Goal: Task Accomplishment & Management: Use online tool/utility

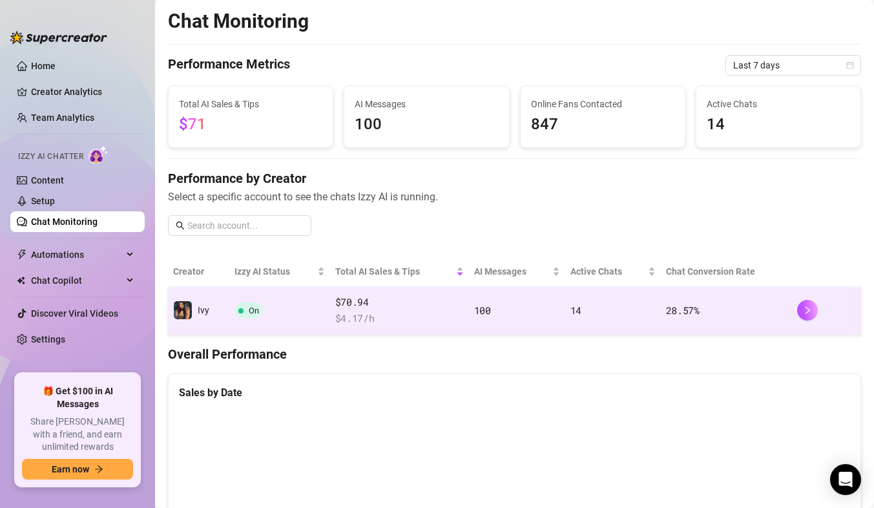
scroll to position [186, 0]
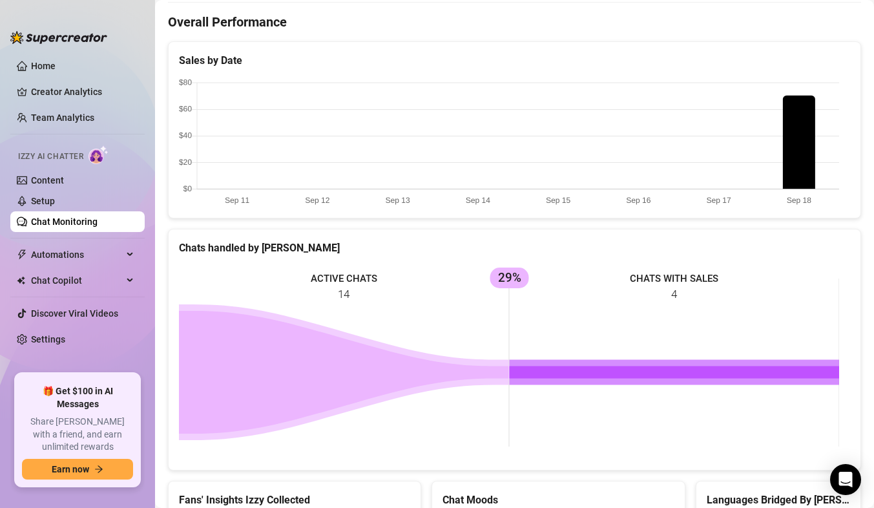
scroll to position [335, 0]
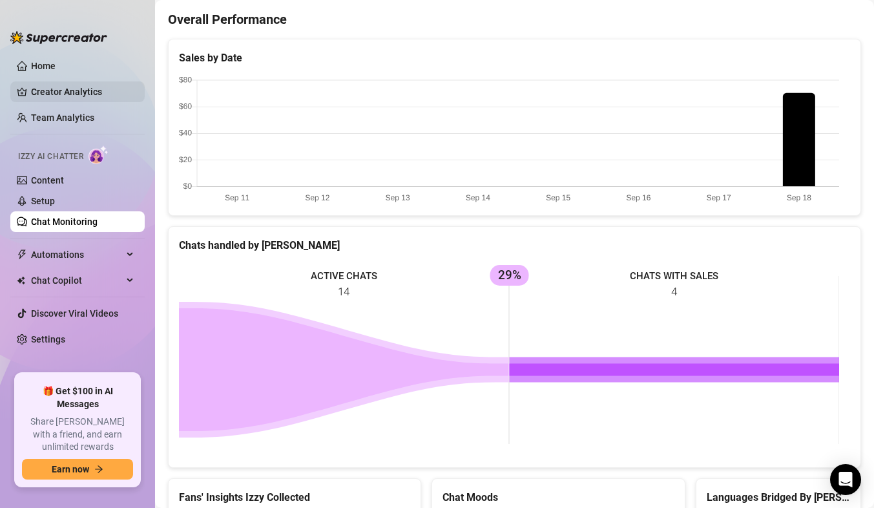
click at [55, 90] on link "Creator Analytics" at bounding box center [82, 91] width 103 height 21
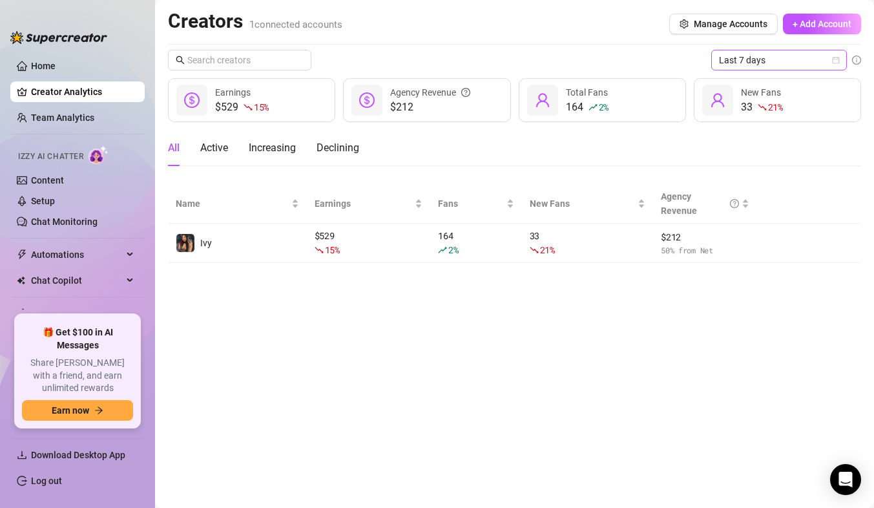
click at [765, 57] on span "Last 7 days" at bounding box center [779, 59] width 120 height 19
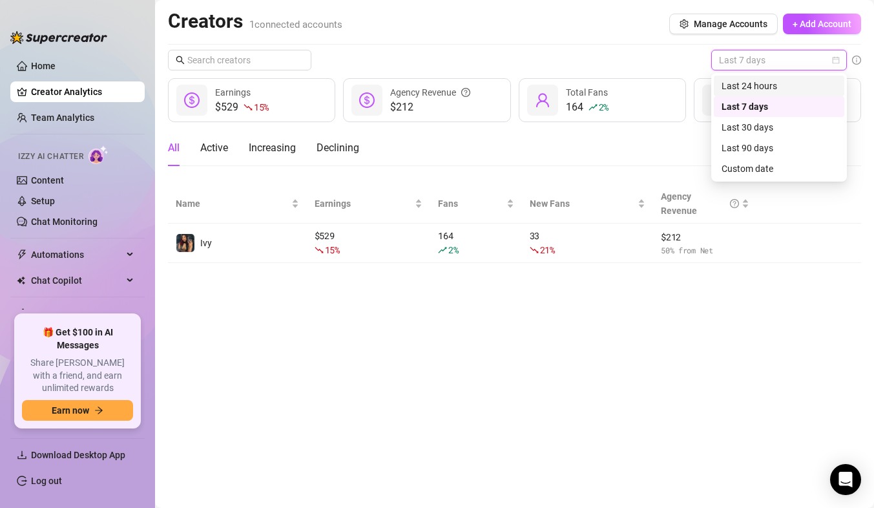
click at [756, 83] on div "Last 24 hours" at bounding box center [779, 86] width 115 height 14
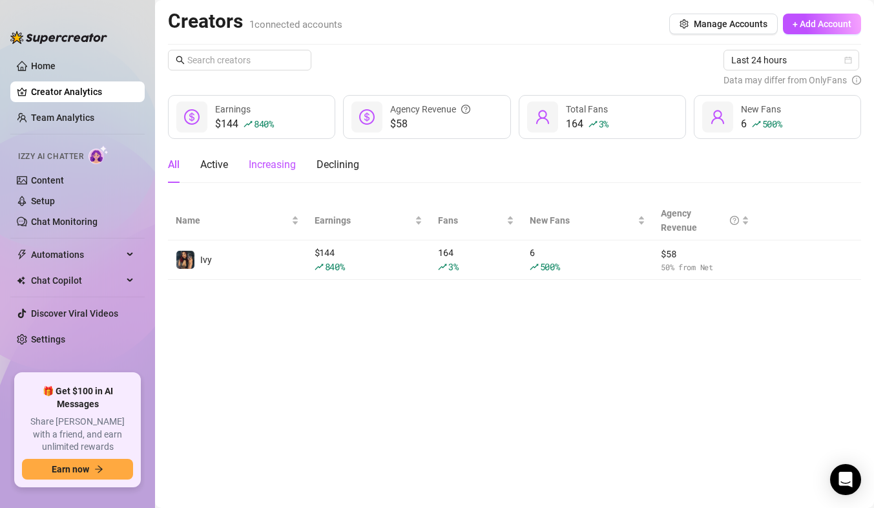
click at [287, 163] on div "Increasing" at bounding box center [272, 165] width 47 height 16
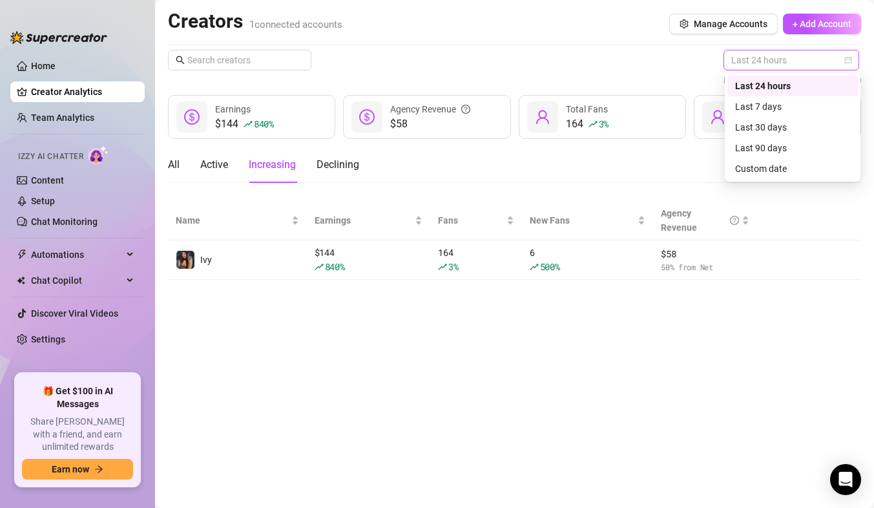
click at [767, 59] on span "Last 24 hours" at bounding box center [791, 59] width 120 height 19
click at [753, 101] on div "Last 7 days" at bounding box center [792, 106] width 115 height 14
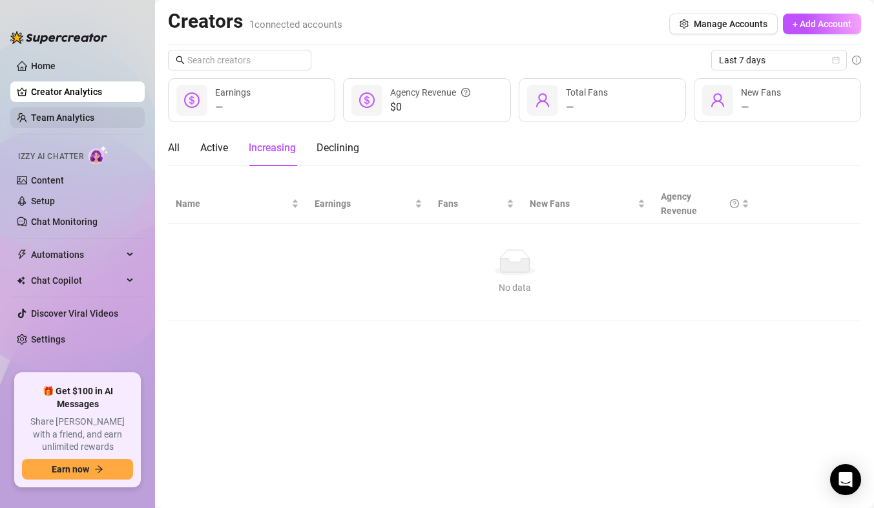
click at [62, 116] on link "Team Analytics" at bounding box center [62, 117] width 63 height 10
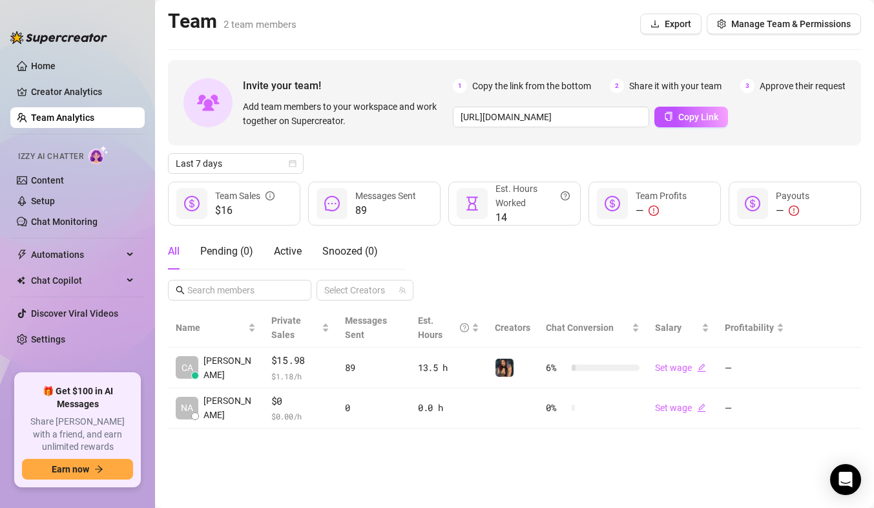
click at [483, 222] on div "14 Est. Hours Worked" at bounding box center [514, 204] width 132 height 44
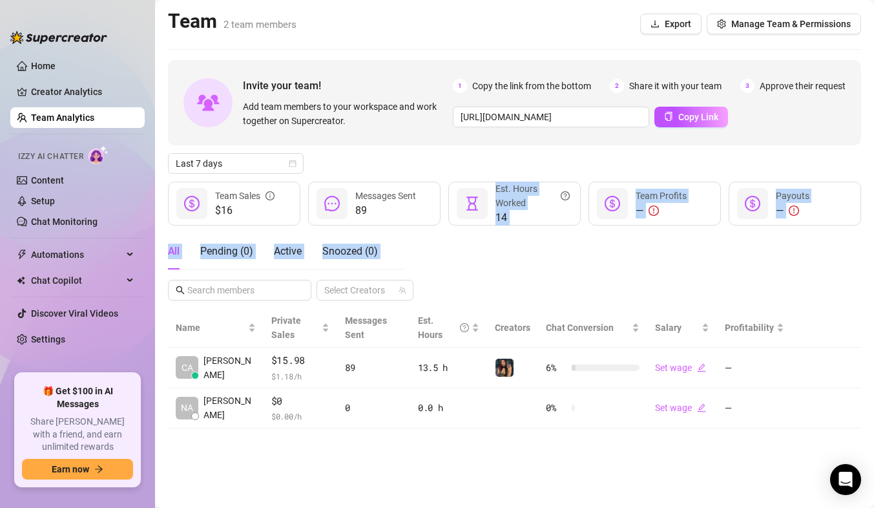
drag, startPoint x: 483, startPoint y: 222, endPoint x: 505, endPoint y: 256, distance: 40.7
click at [505, 256] on div "Invite your team! Add team members to your workspace and work together on Super…" at bounding box center [514, 244] width 693 height 368
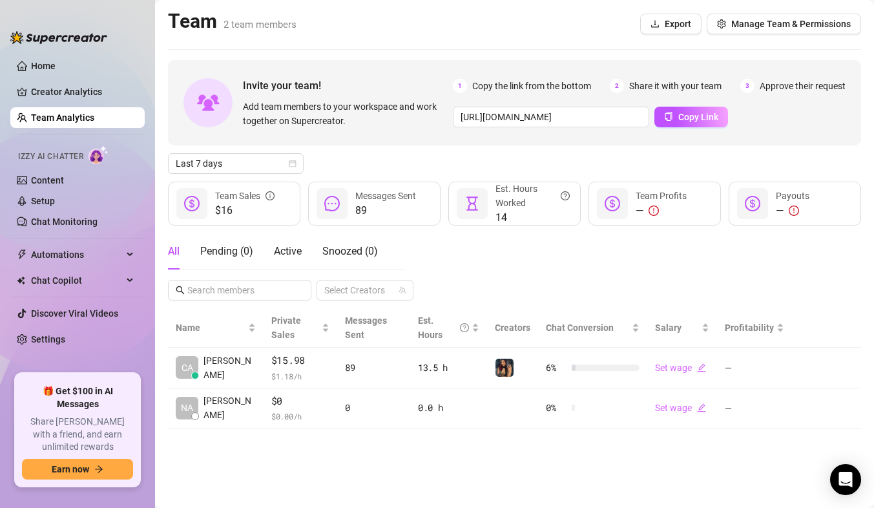
click at [505, 256] on div "All Pending ( 0 ) Active Snoozed ( 0 ) Select Creators" at bounding box center [514, 266] width 693 height 67
click at [259, 157] on span "Last 7 days" at bounding box center [236, 163] width 120 height 19
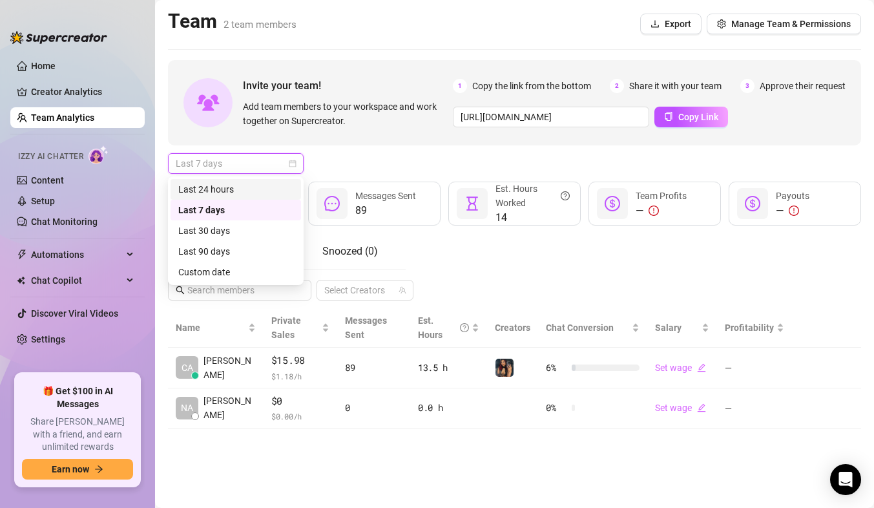
click at [230, 189] on div "Last 24 hours" at bounding box center [235, 189] width 115 height 14
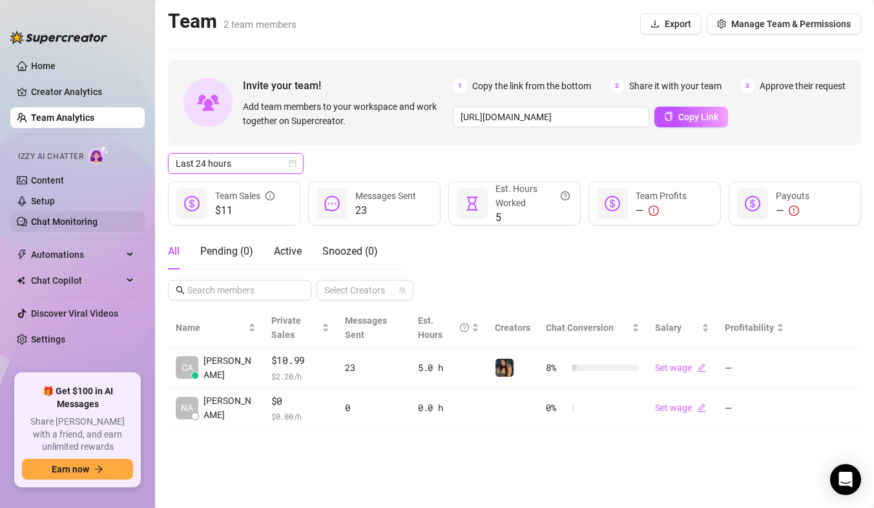
click at [52, 225] on link "Chat Monitoring" at bounding box center [64, 221] width 67 height 10
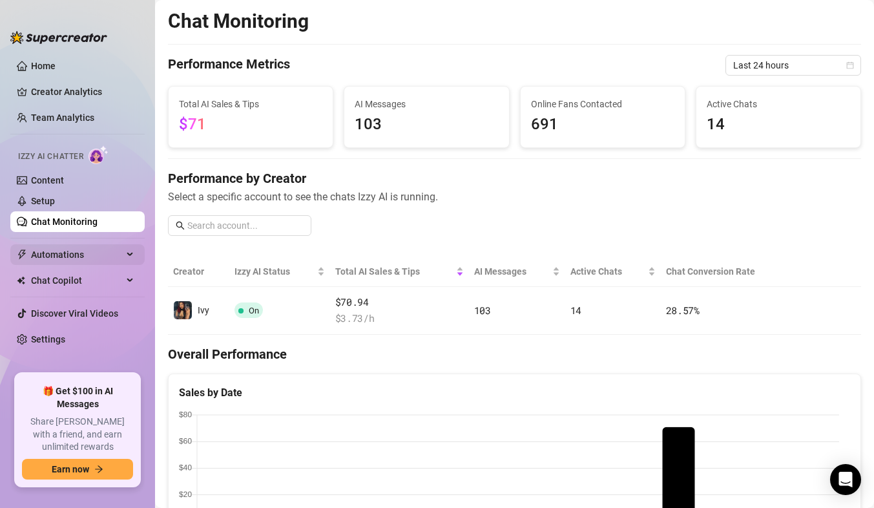
click at [119, 247] on span "Automations" at bounding box center [77, 254] width 92 height 21
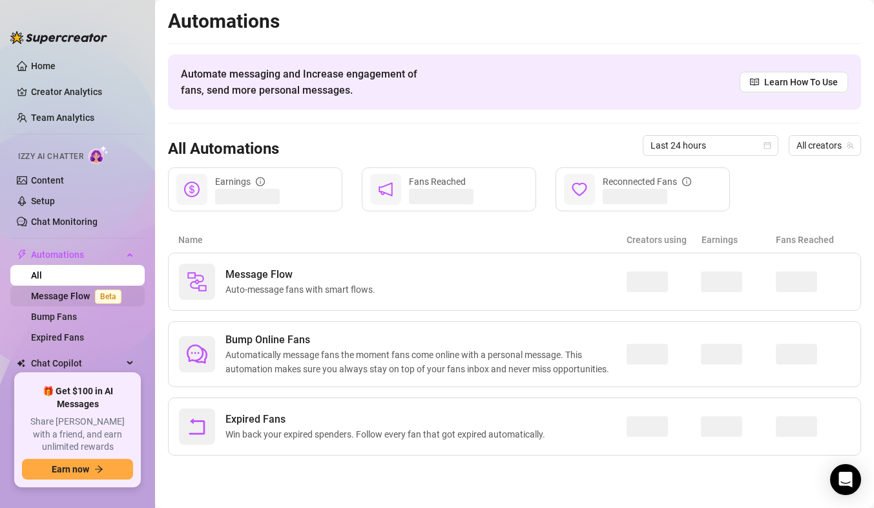
click at [87, 296] on link "Message Flow Beta" at bounding box center [79, 296] width 96 height 10
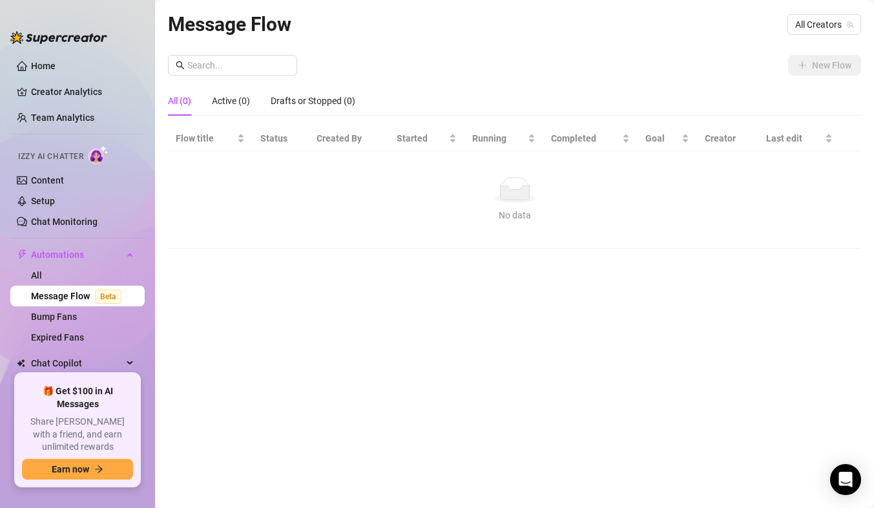
click at [302, 196] on div "No data" at bounding box center [514, 190] width 667 height 26
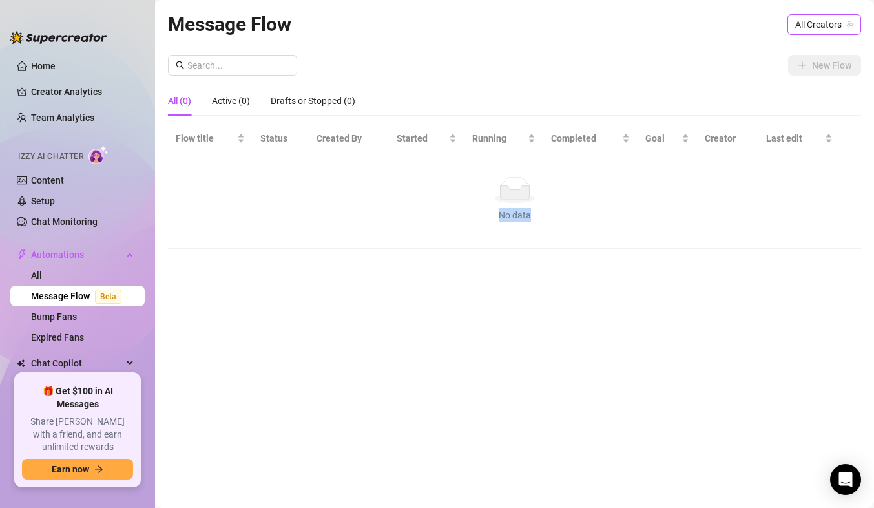
click at [821, 18] on span "All Creators" at bounding box center [824, 24] width 58 height 19
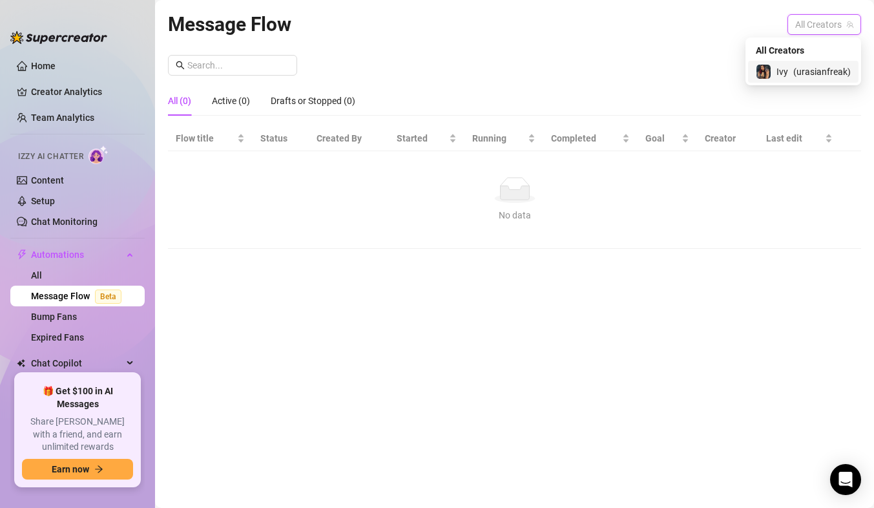
click at [789, 71] on div "Ivy ( urasianfreak )" at bounding box center [803, 72] width 95 height 16
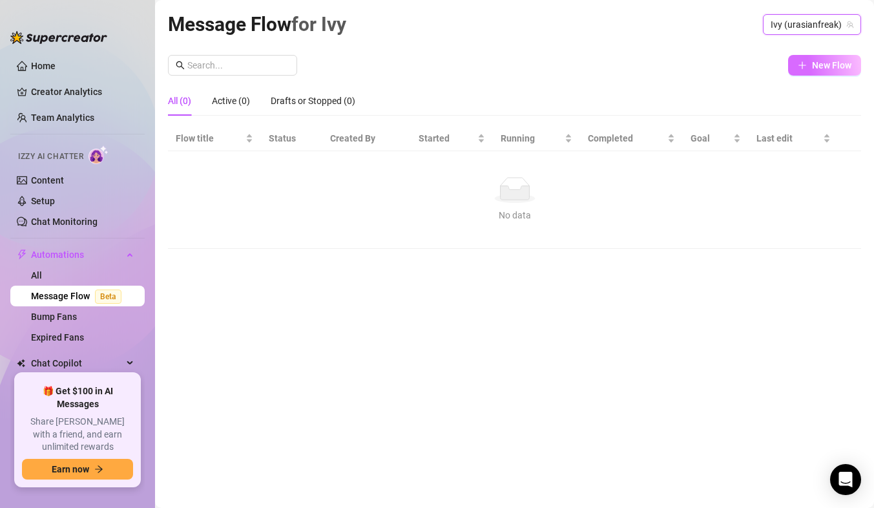
click at [816, 62] on span "New Flow" at bounding box center [831, 65] width 39 height 10
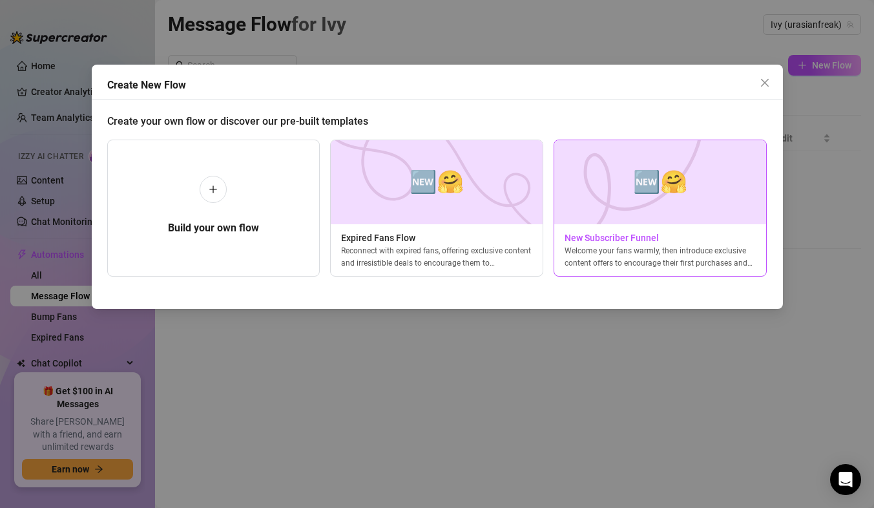
click at [623, 245] on div "Welcome your fans warmly, then introduce exclusive content offers to encourage …" at bounding box center [660, 256] width 212 height 23
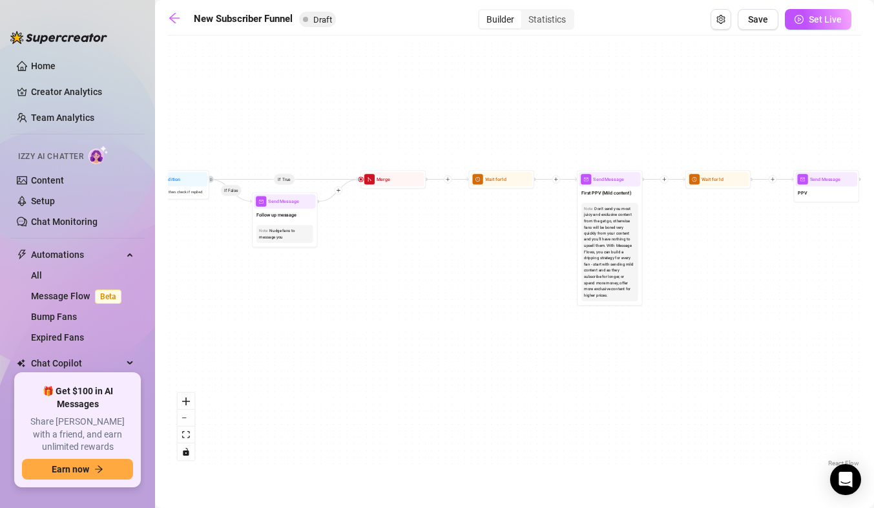
drag, startPoint x: 266, startPoint y: 258, endPoint x: 539, endPoint y: 240, distance: 274.5
click at [521, 238] on div "If True If True If True If False If False If False If True If False Merge Merge…" at bounding box center [514, 256] width 693 height 428
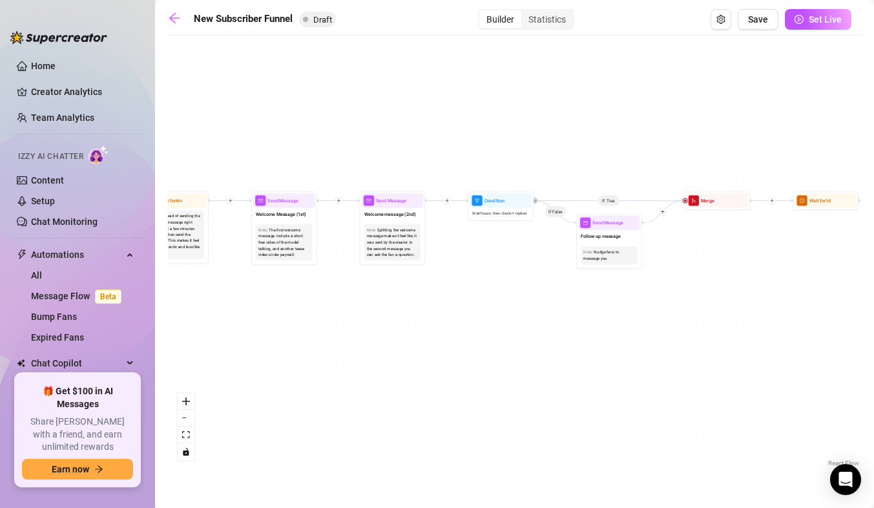
drag, startPoint x: 251, startPoint y: 283, endPoint x: 534, endPoint y: 306, distance: 283.9
click at [534, 306] on div "If True If True If True If False If False If False If True If False Merge Merge…" at bounding box center [514, 256] width 693 height 428
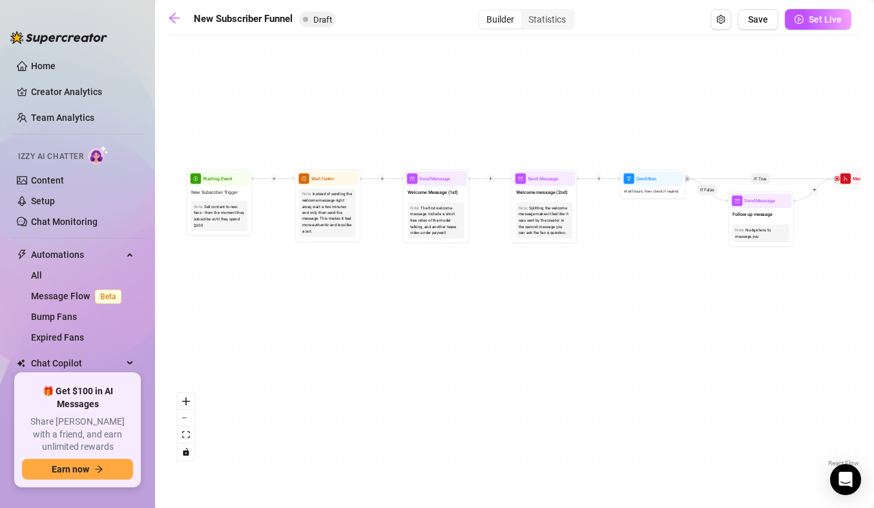
drag, startPoint x: 333, startPoint y: 304, endPoint x: 578, endPoint y: 289, distance: 245.9
click at [560, 280] on div "If True If True If True If False If False If False If True If False Merge Merge…" at bounding box center [514, 256] width 693 height 428
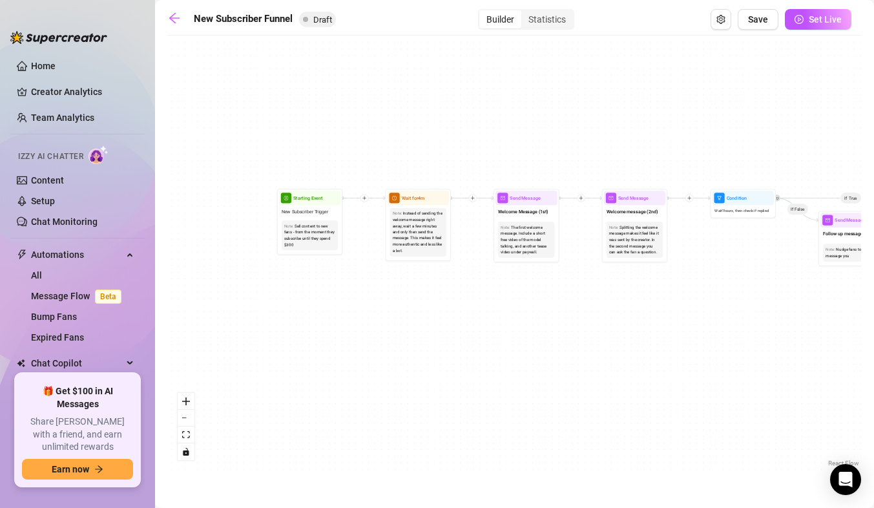
drag, startPoint x: 320, startPoint y: 277, endPoint x: 320, endPoint y: 304, distance: 27.1
click at [320, 304] on div "If True If True If True If False If False If False If True If False Merge Merge…" at bounding box center [514, 256] width 693 height 428
click at [58, 183] on link "Content" at bounding box center [47, 180] width 33 height 10
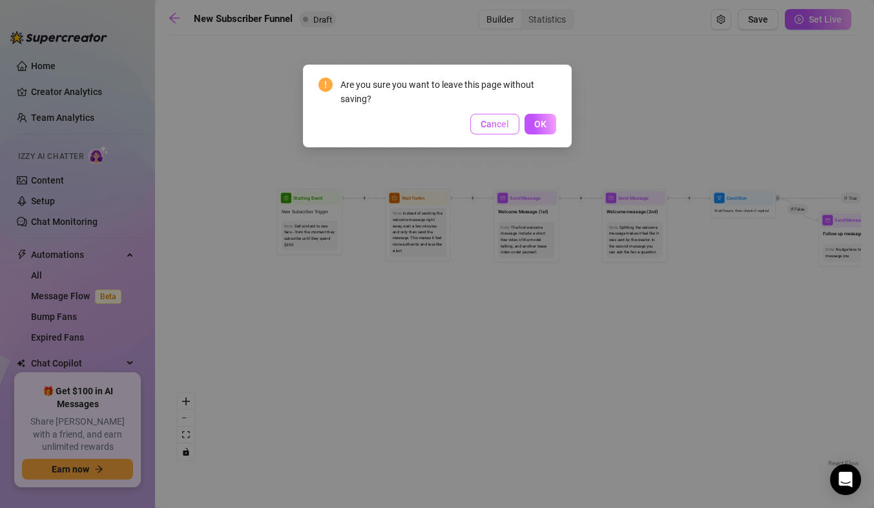
click at [480, 131] on button "Cancel" at bounding box center [494, 124] width 49 height 21
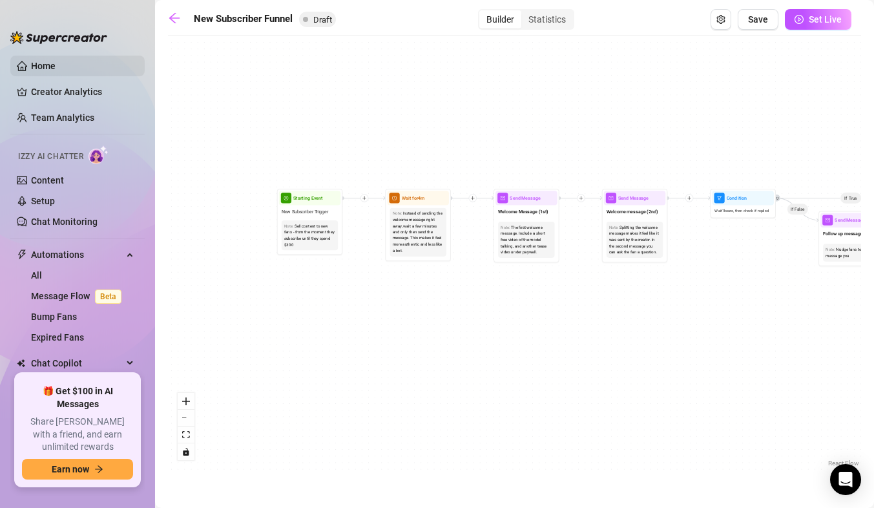
click at [56, 63] on link "Home" at bounding box center [43, 66] width 25 height 10
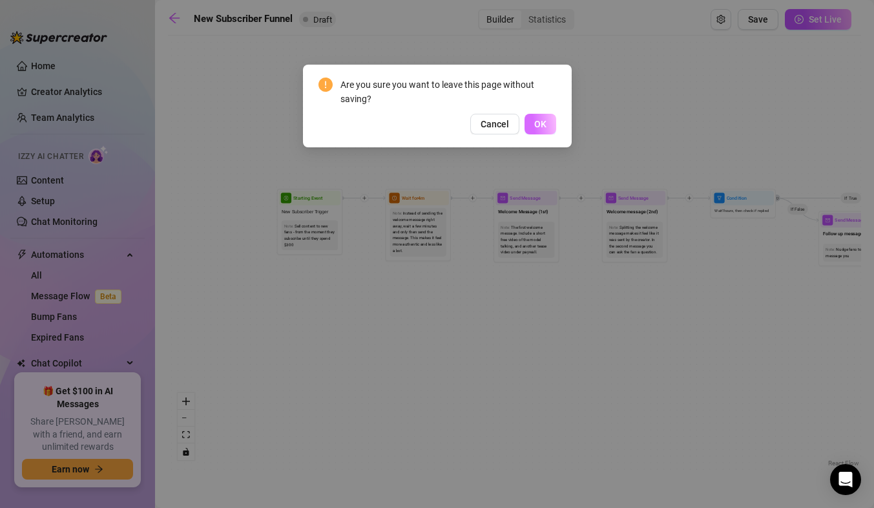
click at [553, 129] on button "OK" at bounding box center [541, 124] width 32 height 21
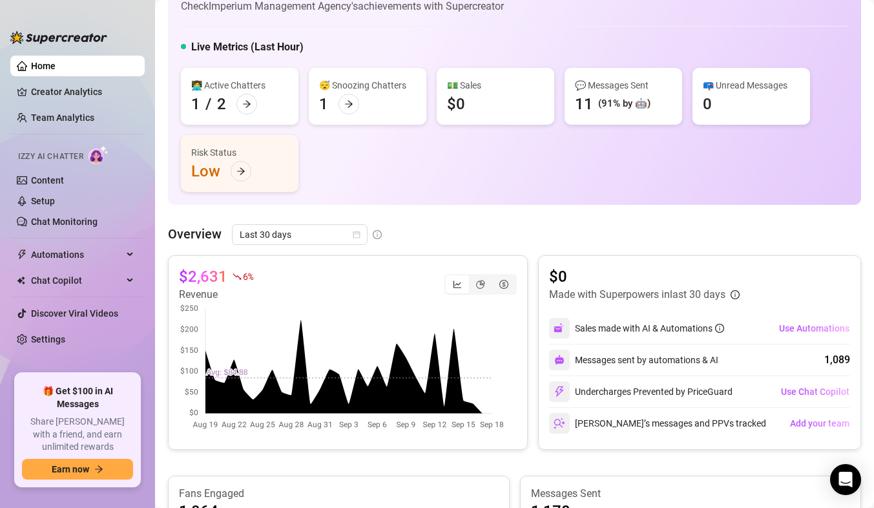
scroll to position [46, 0]
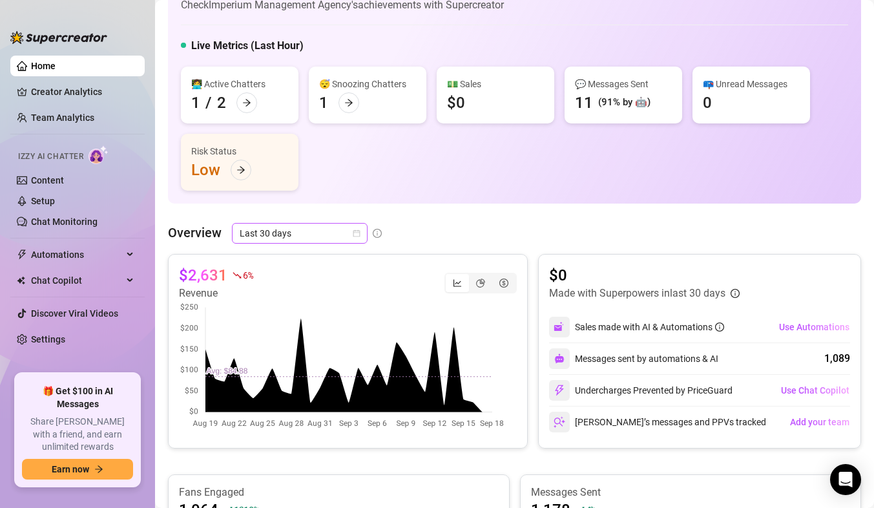
click at [299, 234] on span "Last 30 days" at bounding box center [300, 233] width 120 height 19
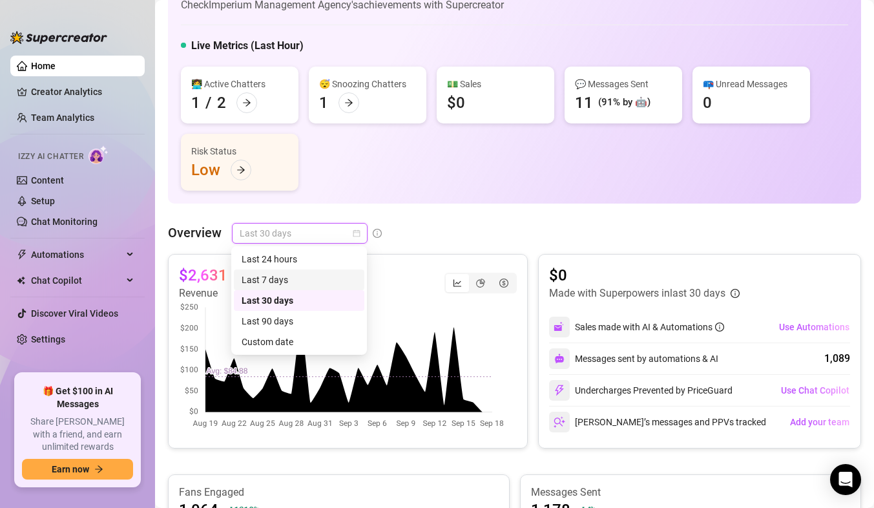
click at [282, 271] on div "Last 7 days" at bounding box center [299, 279] width 130 height 21
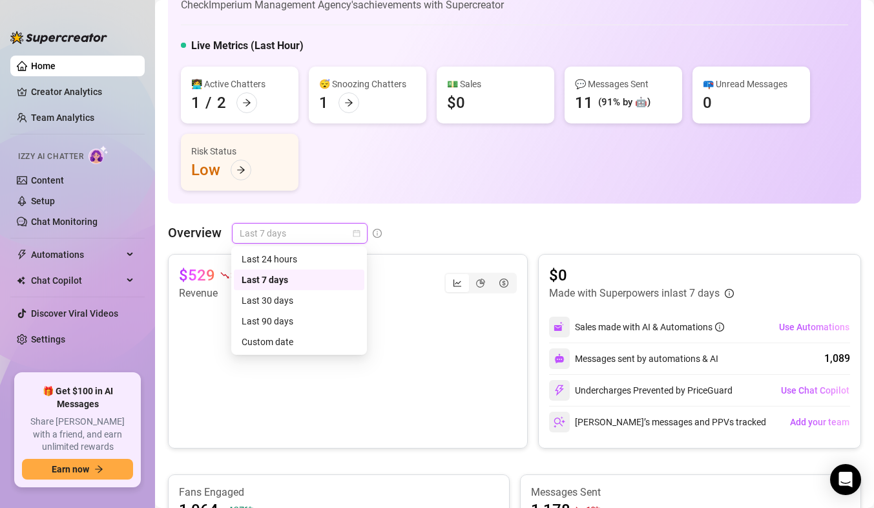
click at [286, 235] on span "Last 7 days" at bounding box center [300, 233] width 120 height 19
click at [271, 261] on div "Last 24 hours" at bounding box center [299, 259] width 115 height 14
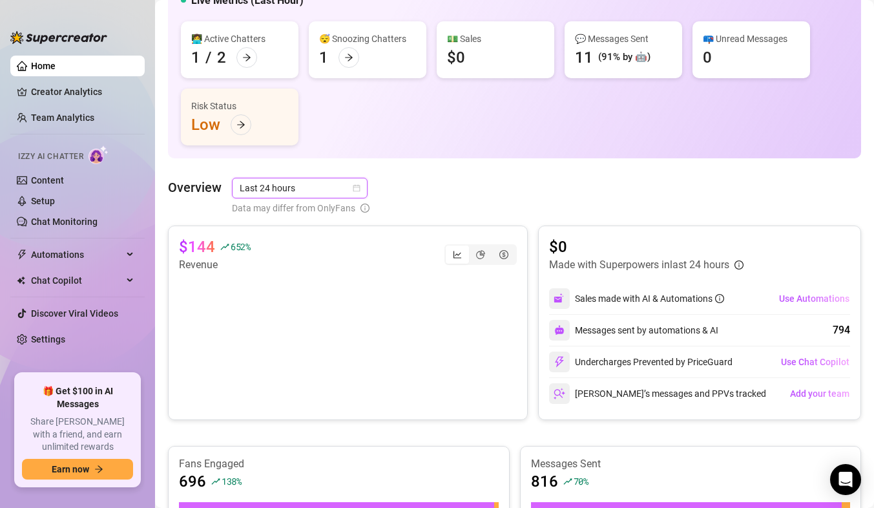
scroll to position [0, 0]
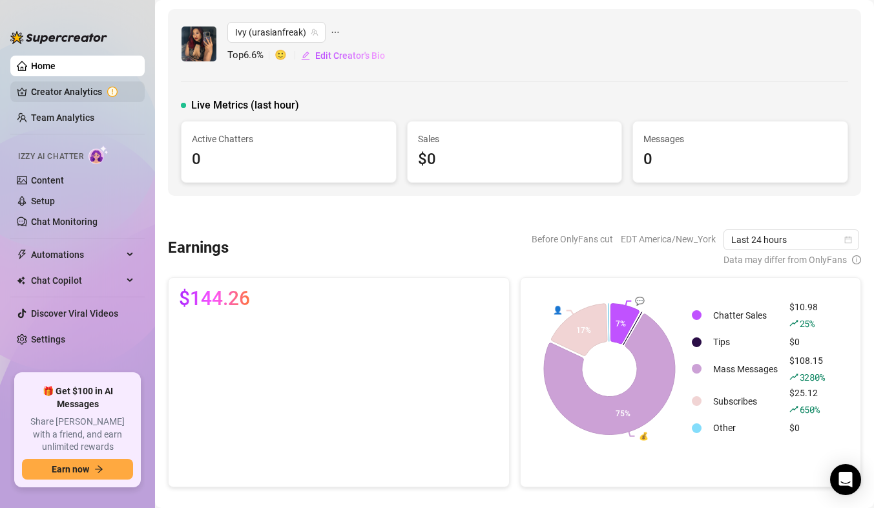
click at [70, 89] on link "Creator Analytics" at bounding box center [82, 91] width 103 height 21
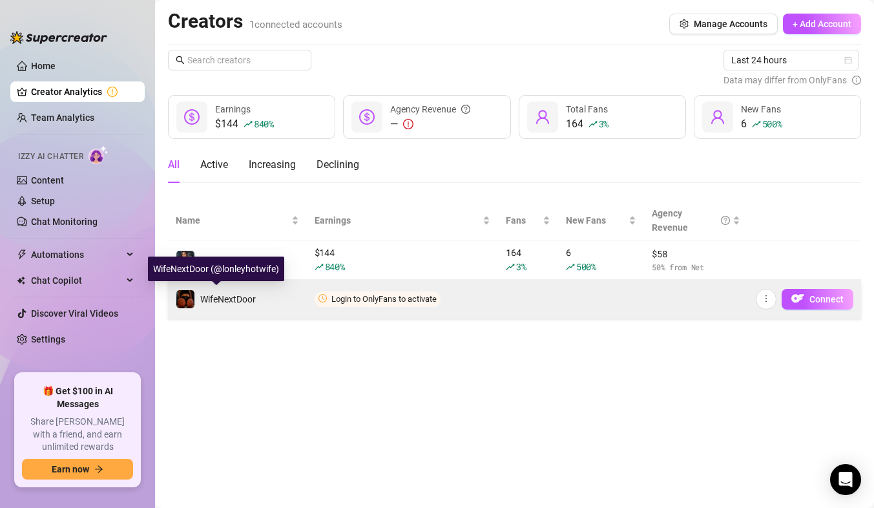
click at [191, 300] on img at bounding box center [185, 299] width 18 height 18
click at [206, 300] on span "WifeNextDoor" at bounding box center [228, 299] width 56 height 10
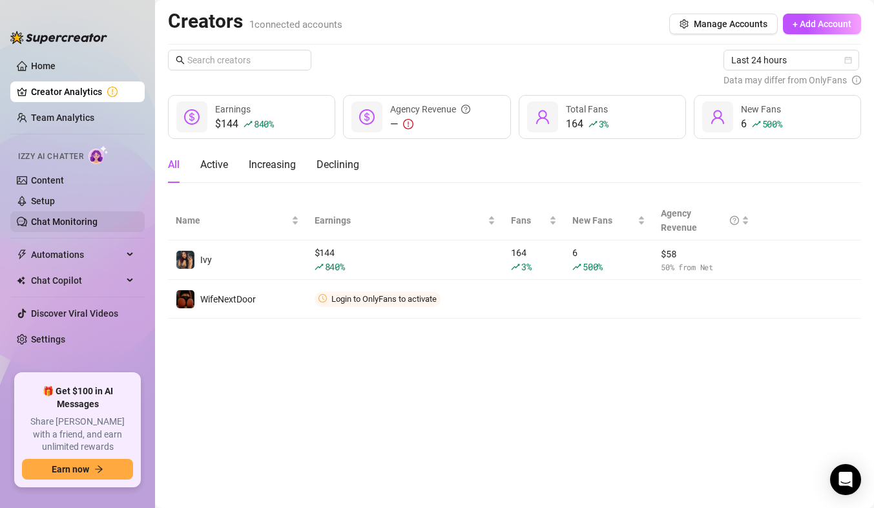
click at [56, 218] on link "Chat Monitoring" at bounding box center [64, 221] width 67 height 10
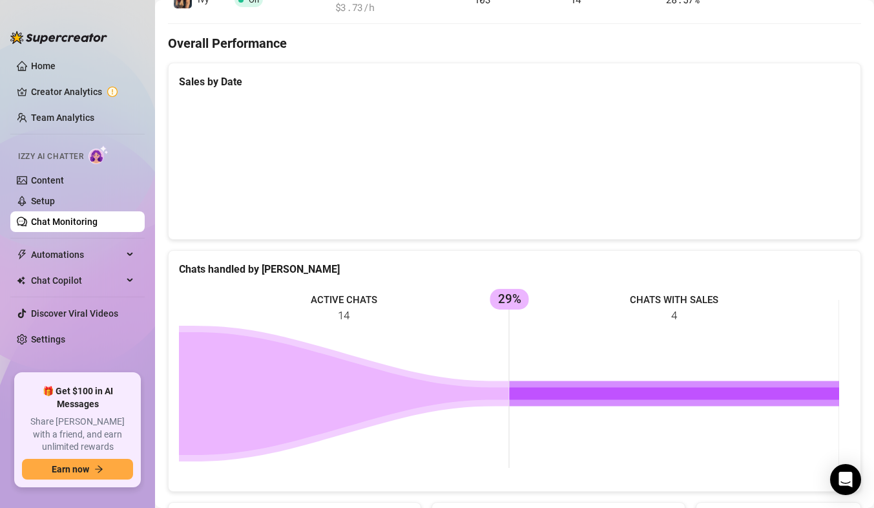
scroll to position [311, 0]
click at [72, 216] on link "Chat Monitoring" at bounding box center [64, 221] width 67 height 10
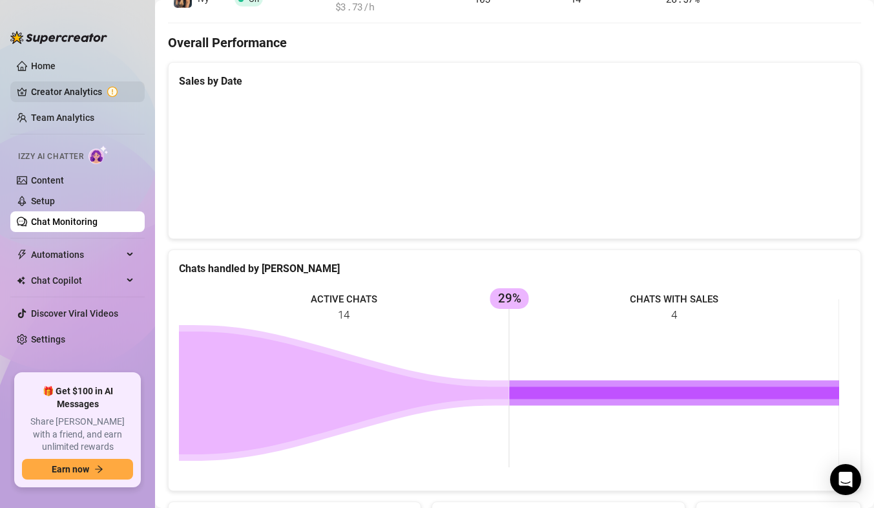
click at [67, 93] on link "Creator Analytics" at bounding box center [82, 91] width 103 height 21
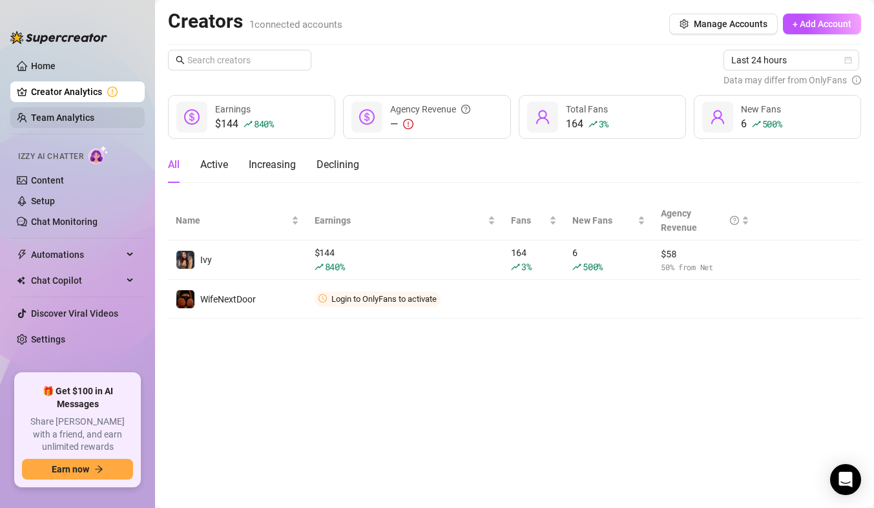
click at [67, 121] on link "Team Analytics" at bounding box center [62, 117] width 63 height 10
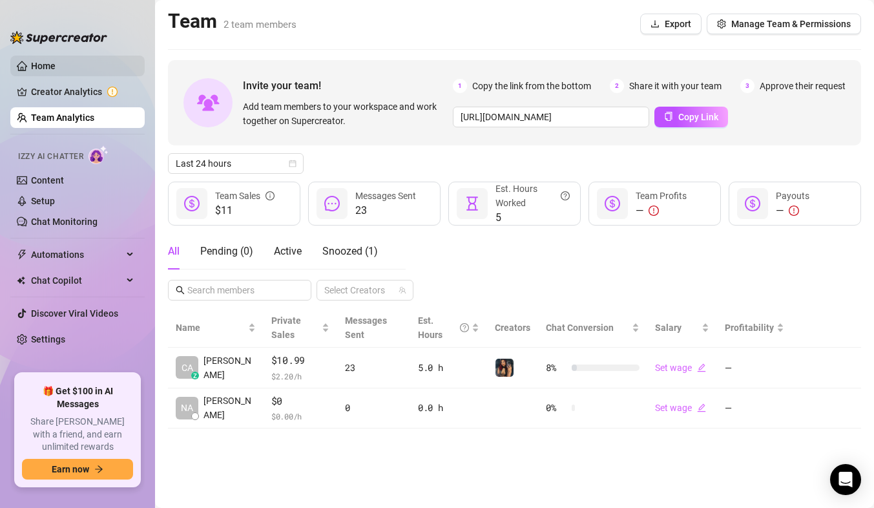
click at [52, 70] on link "Home" at bounding box center [43, 66] width 25 height 10
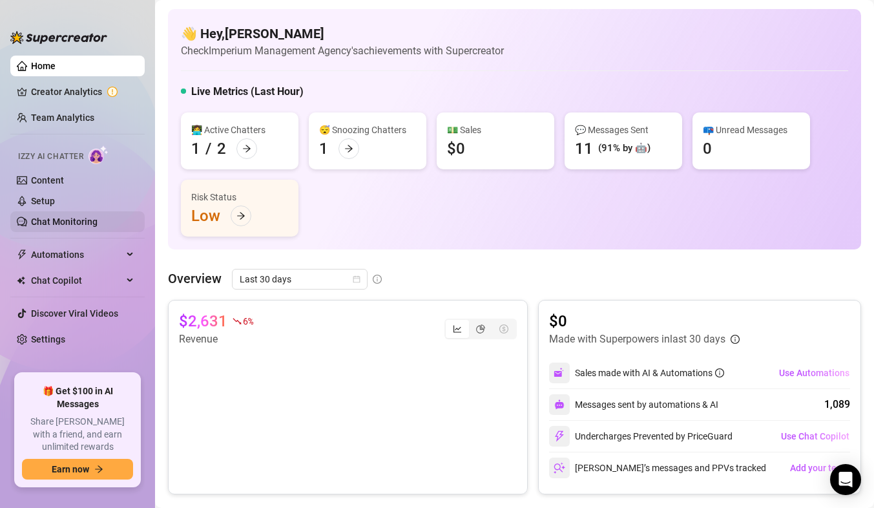
click at [53, 220] on link "Chat Monitoring" at bounding box center [64, 221] width 67 height 10
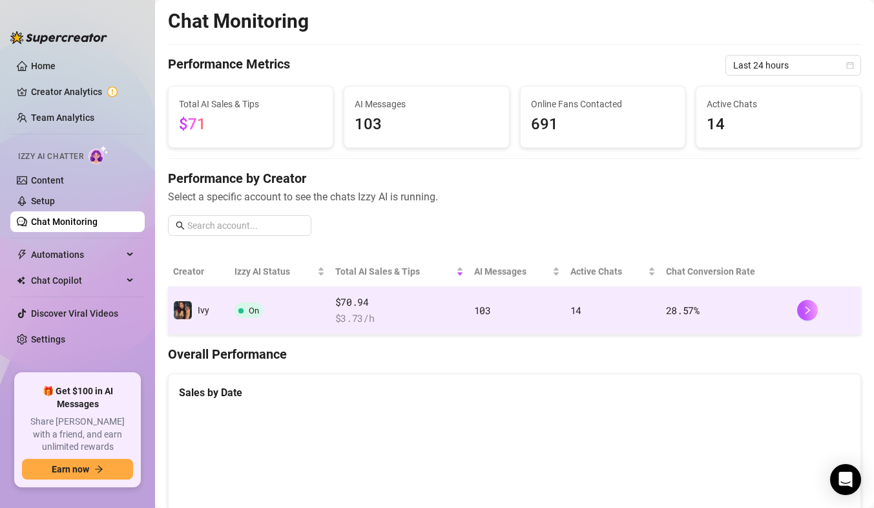
click at [214, 318] on td "Ivy" at bounding box center [198, 311] width 61 height 48
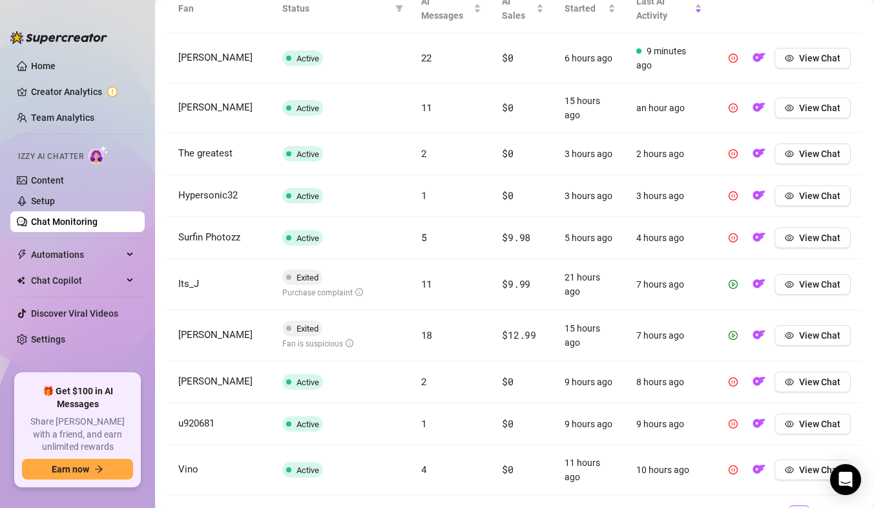
scroll to position [497, 0]
click at [799, 280] on span "View Chat" at bounding box center [819, 283] width 41 height 10
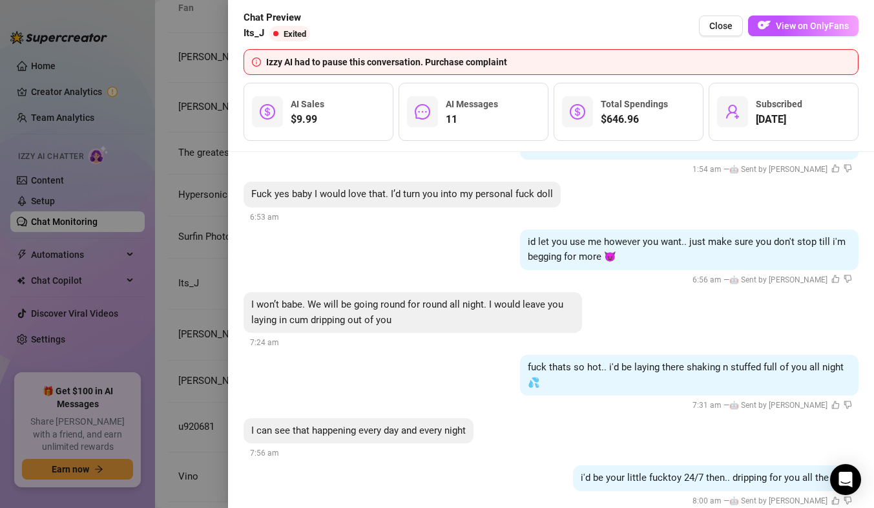
scroll to position [508, 0]
click at [162, 122] on div at bounding box center [437, 254] width 874 height 508
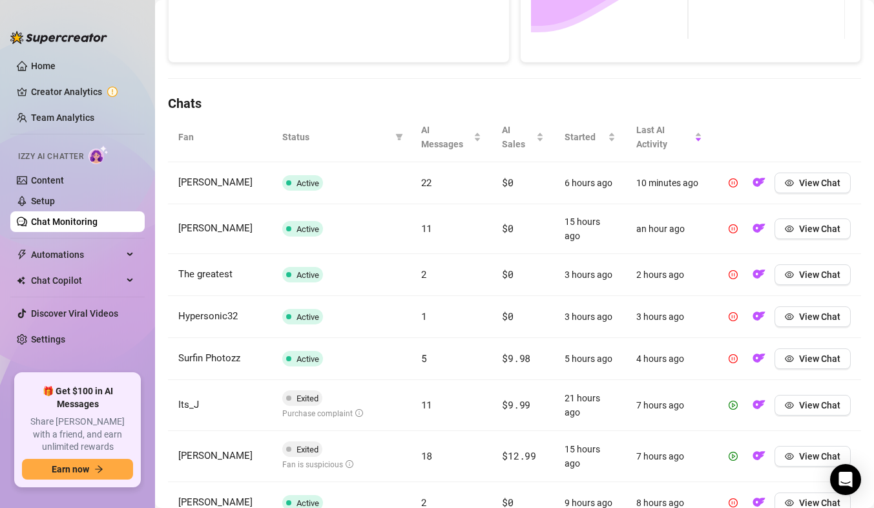
scroll to position [355, 0]
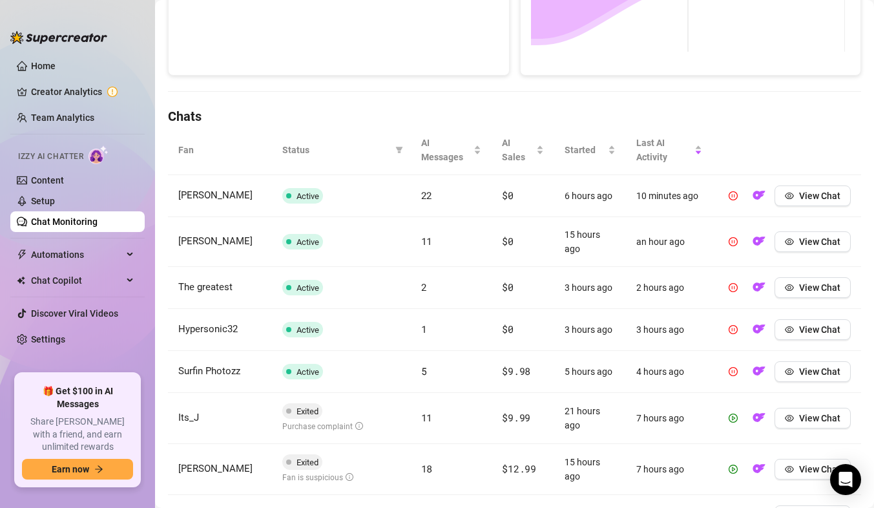
click at [333, 152] on span "Status" at bounding box center [336, 150] width 108 height 14
click at [301, 149] on span "Status" at bounding box center [336, 150] width 108 height 14
click at [397, 149] on icon "filter" at bounding box center [398, 150] width 7 height 6
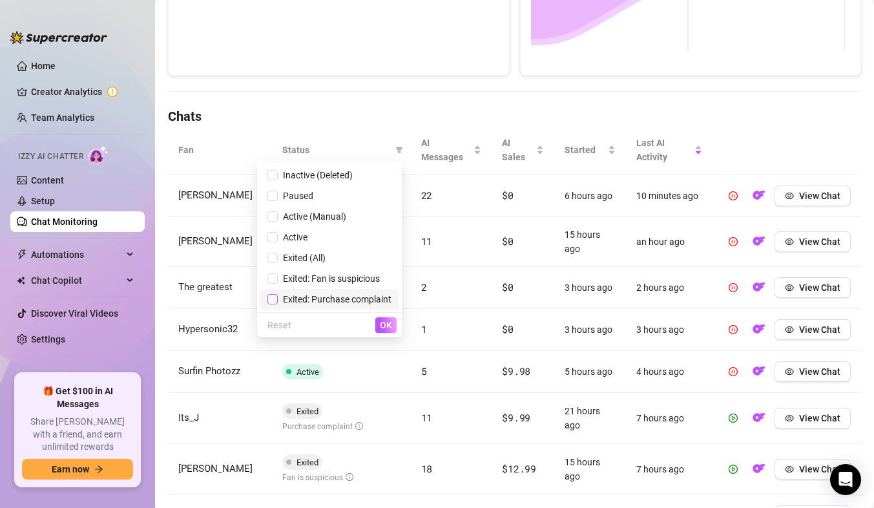
click at [273, 300] on input "checkbox" at bounding box center [272, 299] width 10 height 10
checkbox input "true"
click at [273, 280] on input "checkbox" at bounding box center [272, 278] width 10 height 10
checkbox input "true"
click at [382, 328] on span "OK" at bounding box center [386, 325] width 12 height 10
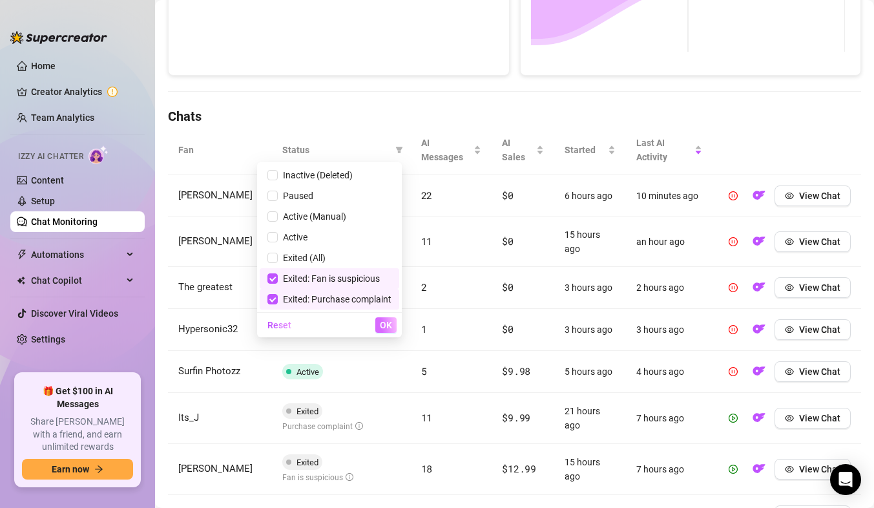
scroll to position [205, 0]
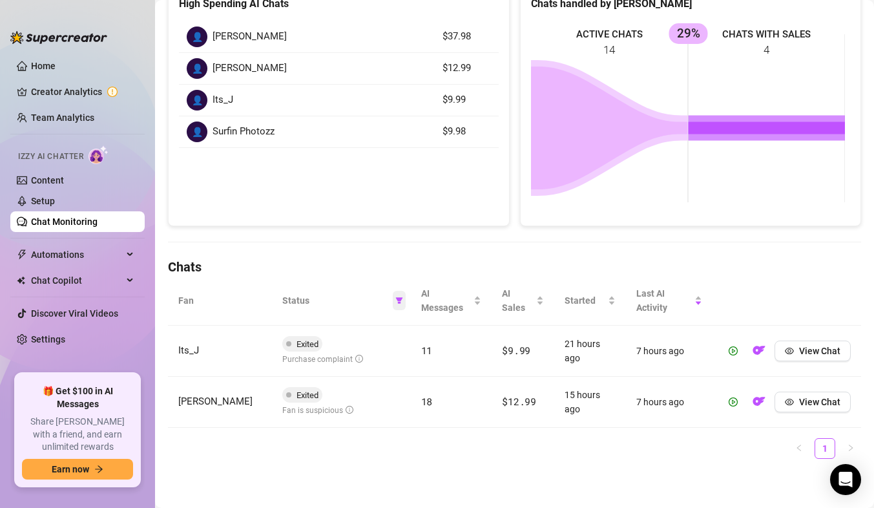
click at [399, 302] on span at bounding box center [399, 300] width 13 height 19
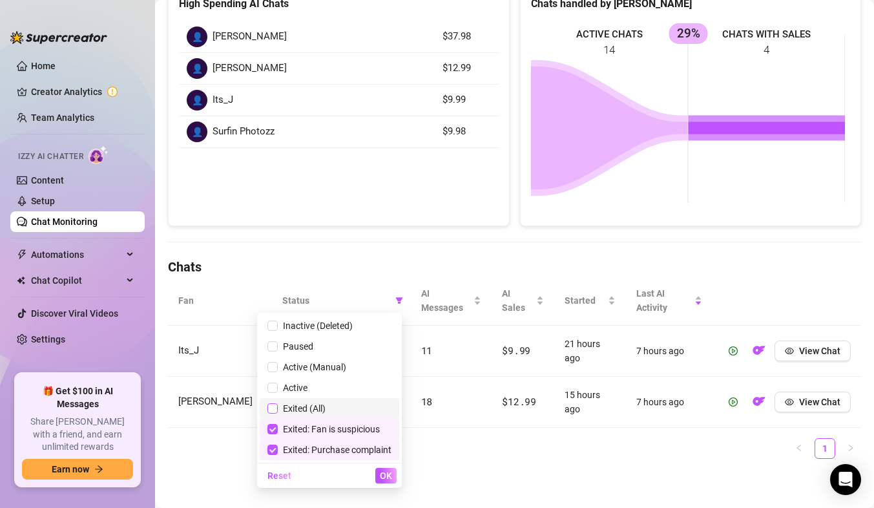
click at [267, 412] on input "checkbox" at bounding box center [272, 408] width 10 height 10
checkbox input "true"
click at [275, 429] on input "checkbox" at bounding box center [272, 429] width 10 height 10
click at [271, 430] on input "checkbox" at bounding box center [272, 429] width 10 height 10
checkbox input "true"
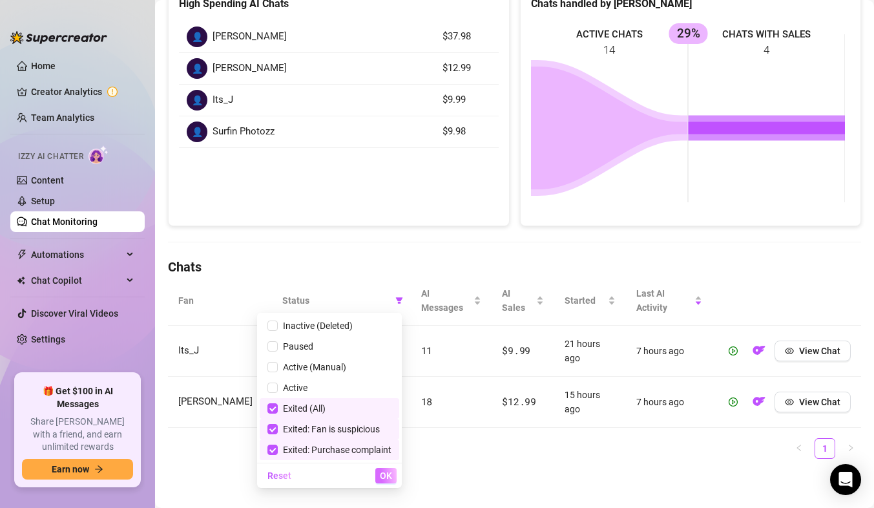
click at [387, 477] on span "OK" at bounding box center [386, 475] width 12 height 10
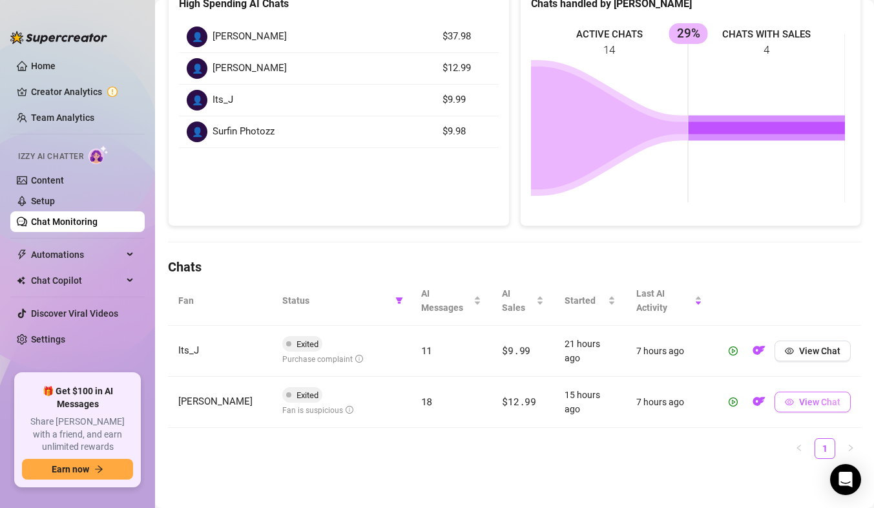
click at [832, 401] on button "View Chat" at bounding box center [813, 401] width 76 height 21
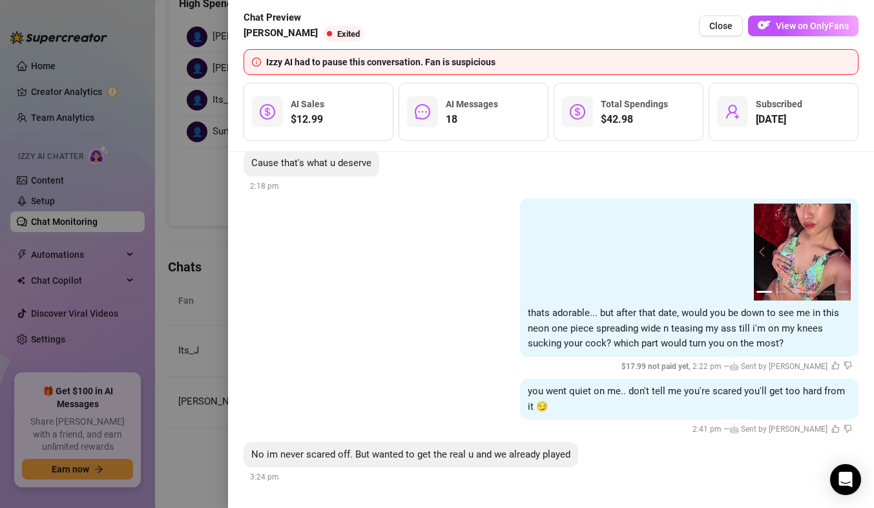
scroll to position [2206, 0]
click at [163, 228] on div at bounding box center [437, 254] width 874 height 508
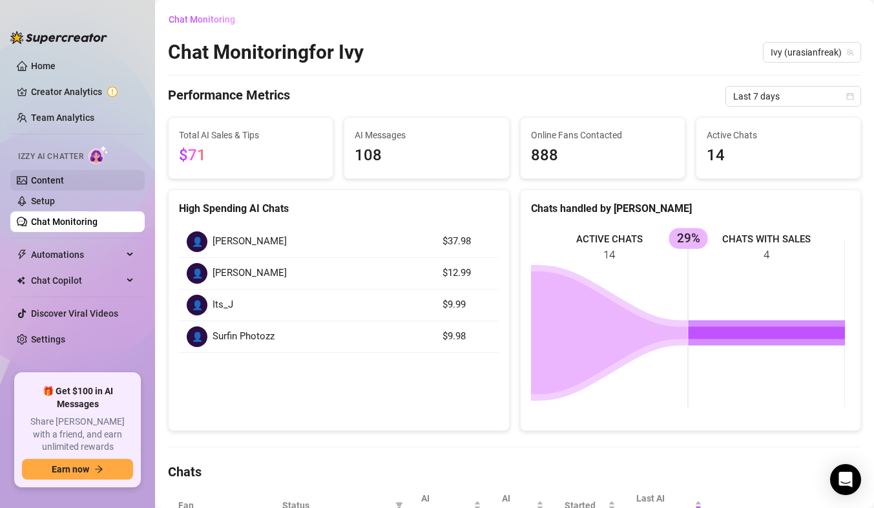
click at [64, 185] on link "Content" at bounding box center [47, 180] width 33 height 10
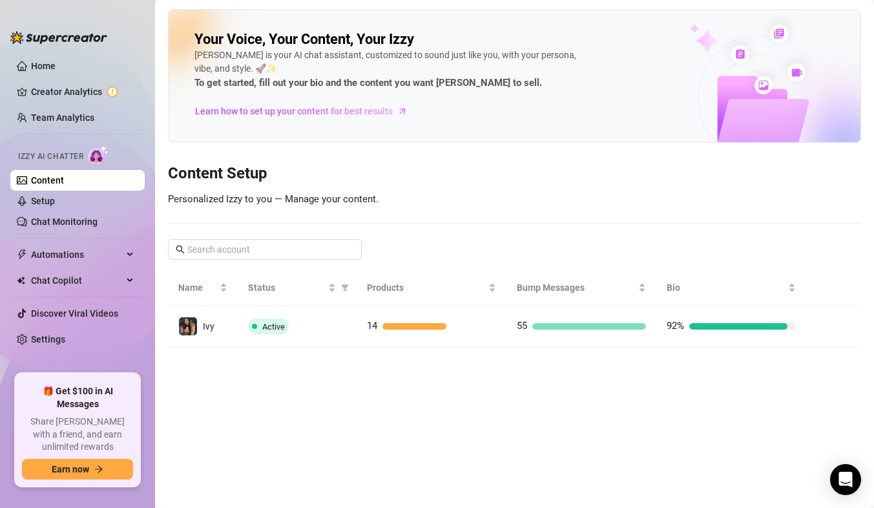
click at [64, 182] on link "Content" at bounding box center [47, 180] width 33 height 10
click at [71, 216] on link "Chat Monitoring" at bounding box center [64, 221] width 67 height 10
